Goal: Find specific page/section: Find specific page/section

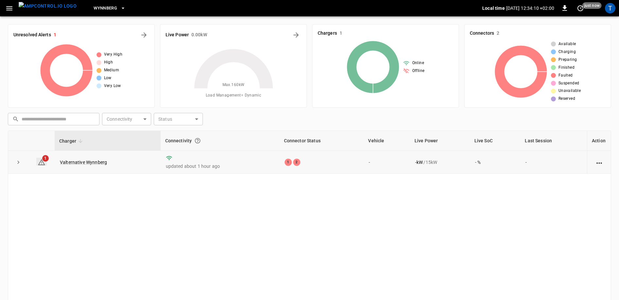
click at [43, 160] on span "1" at bounding box center [45, 158] width 7 height 7
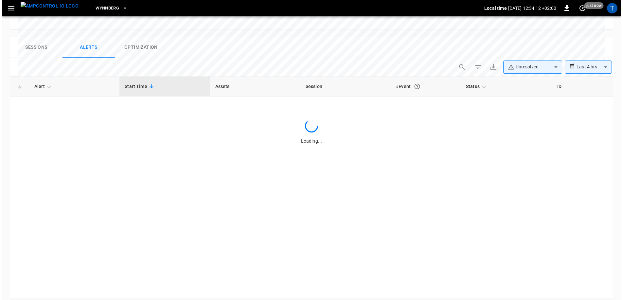
scroll to position [311, 0]
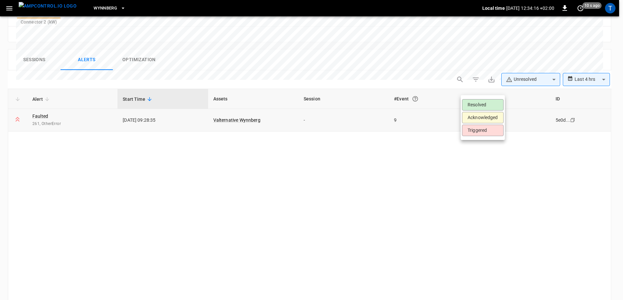
click at [495, 94] on body "**********" at bounding box center [311, 15] width 623 height 652
click at [415, 156] on div at bounding box center [311, 150] width 623 height 300
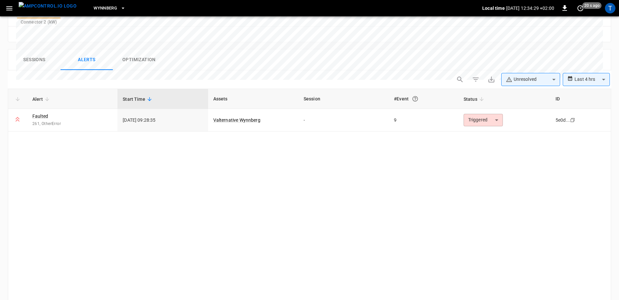
click at [191, 125] on div "Alert Start Time Assets Session #Event Status ID Faulted 261, OtherError [DATE]…" at bounding box center [310, 200] width 604 height 222
click at [9, 11] on icon "button" at bounding box center [9, 8] width 8 height 8
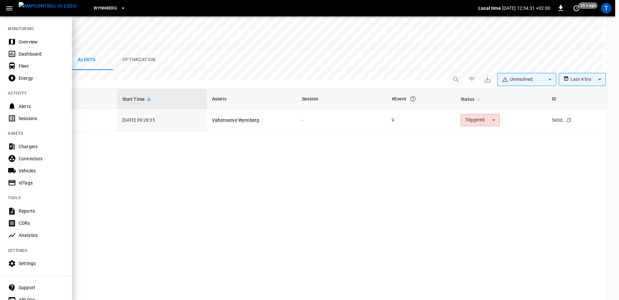
click at [9, 11] on icon "button" at bounding box center [9, 8] width 8 height 8
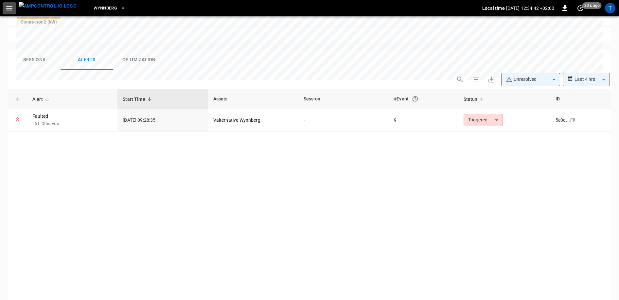
click at [9, 9] on icon "button" at bounding box center [9, 8] width 8 height 8
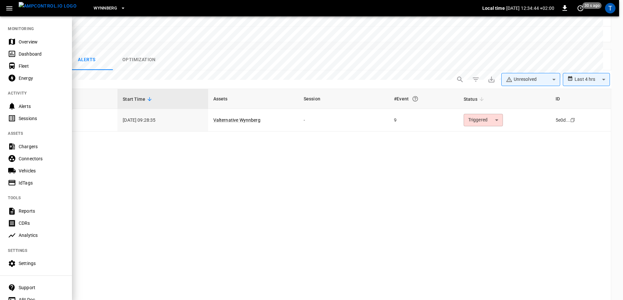
click at [32, 173] on div "Vehicles" at bounding box center [42, 171] width 46 height 7
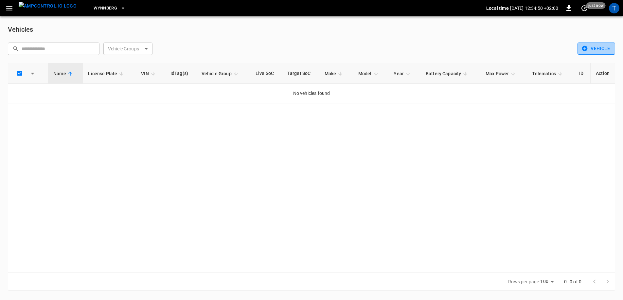
click at [600, 50] on button "Vehicle" at bounding box center [597, 49] width 38 height 12
drag, startPoint x: 600, startPoint y: 50, endPoint x: 497, endPoint y: 45, distance: 103.3
click at [497, 45] on div at bounding box center [311, 150] width 623 height 300
